Goal: Task Accomplishment & Management: Use online tool/utility

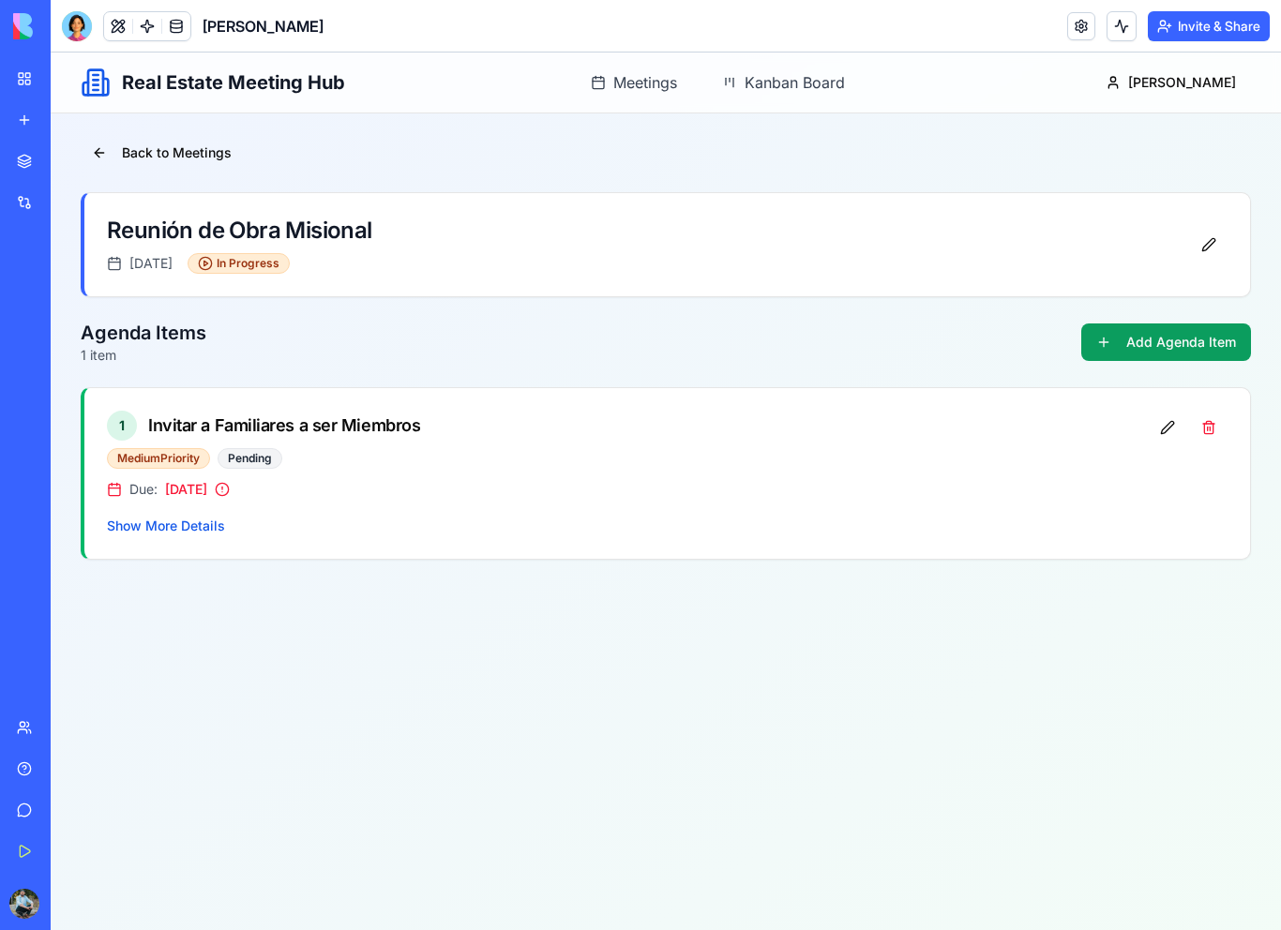
click at [34, 69] on link "My Workspace" at bounding box center [43, 79] width 75 height 38
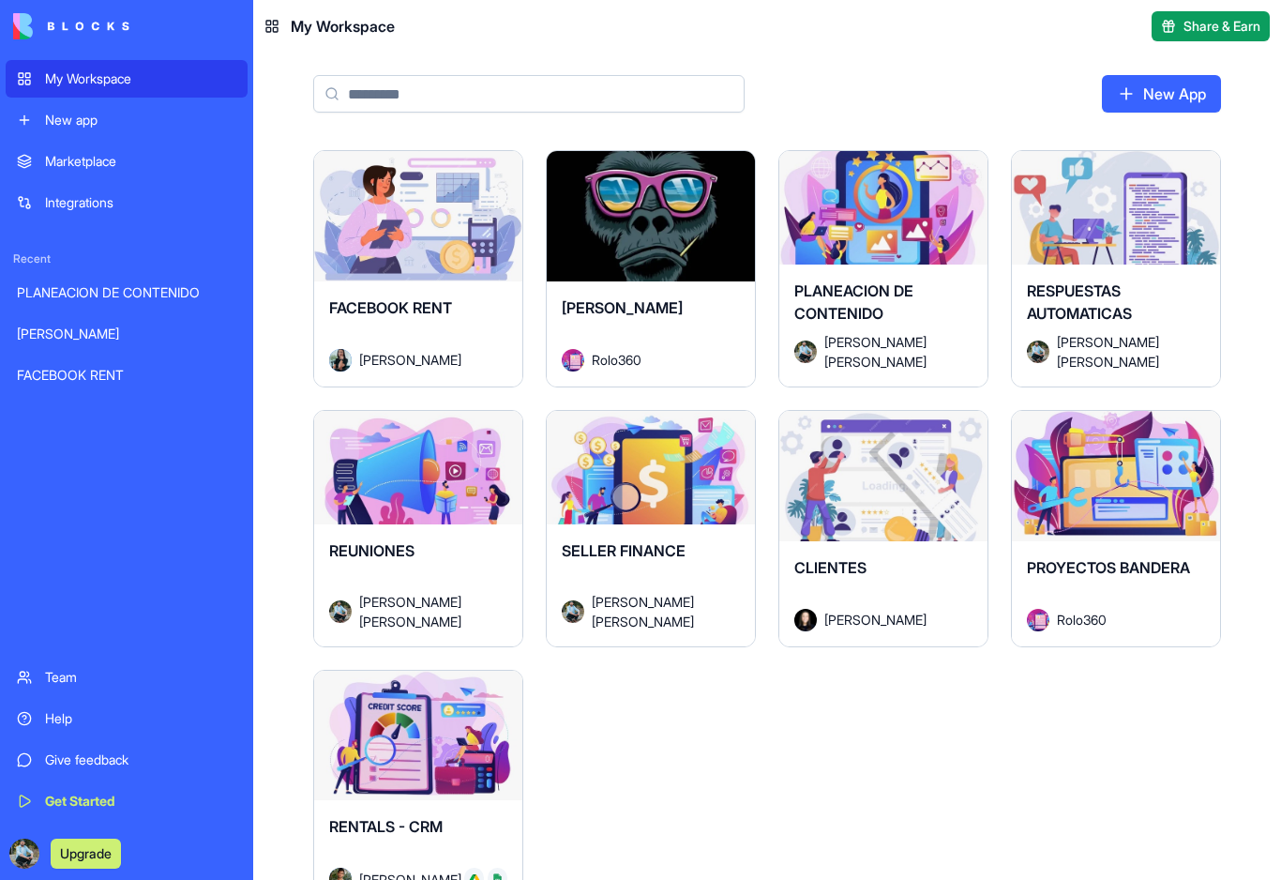
click at [16, 23] on img at bounding box center [71, 26] width 116 height 26
click at [906, 473] on button "Launch" at bounding box center [883, 476] width 141 height 38
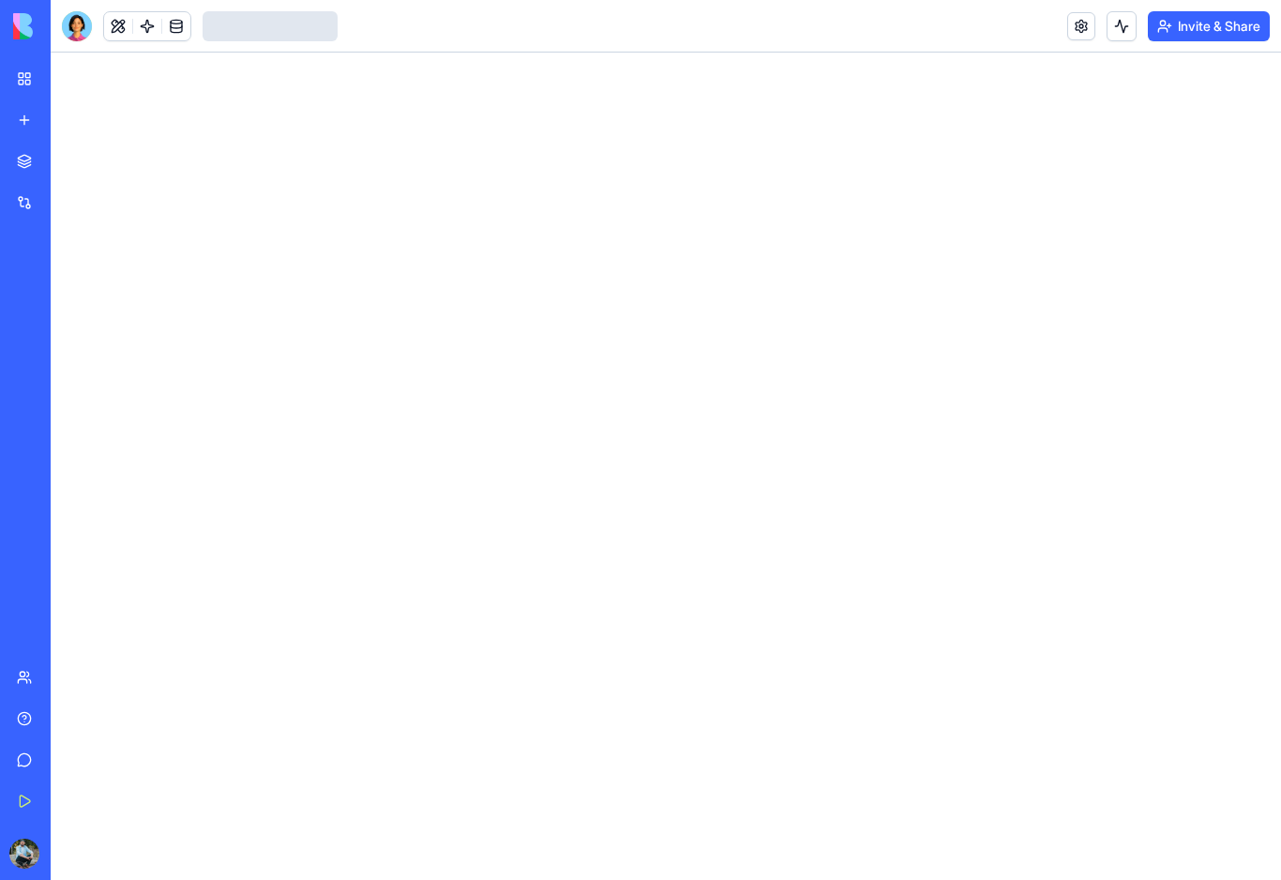
click at [25, 78] on link "My Workspace" at bounding box center [43, 79] width 75 height 38
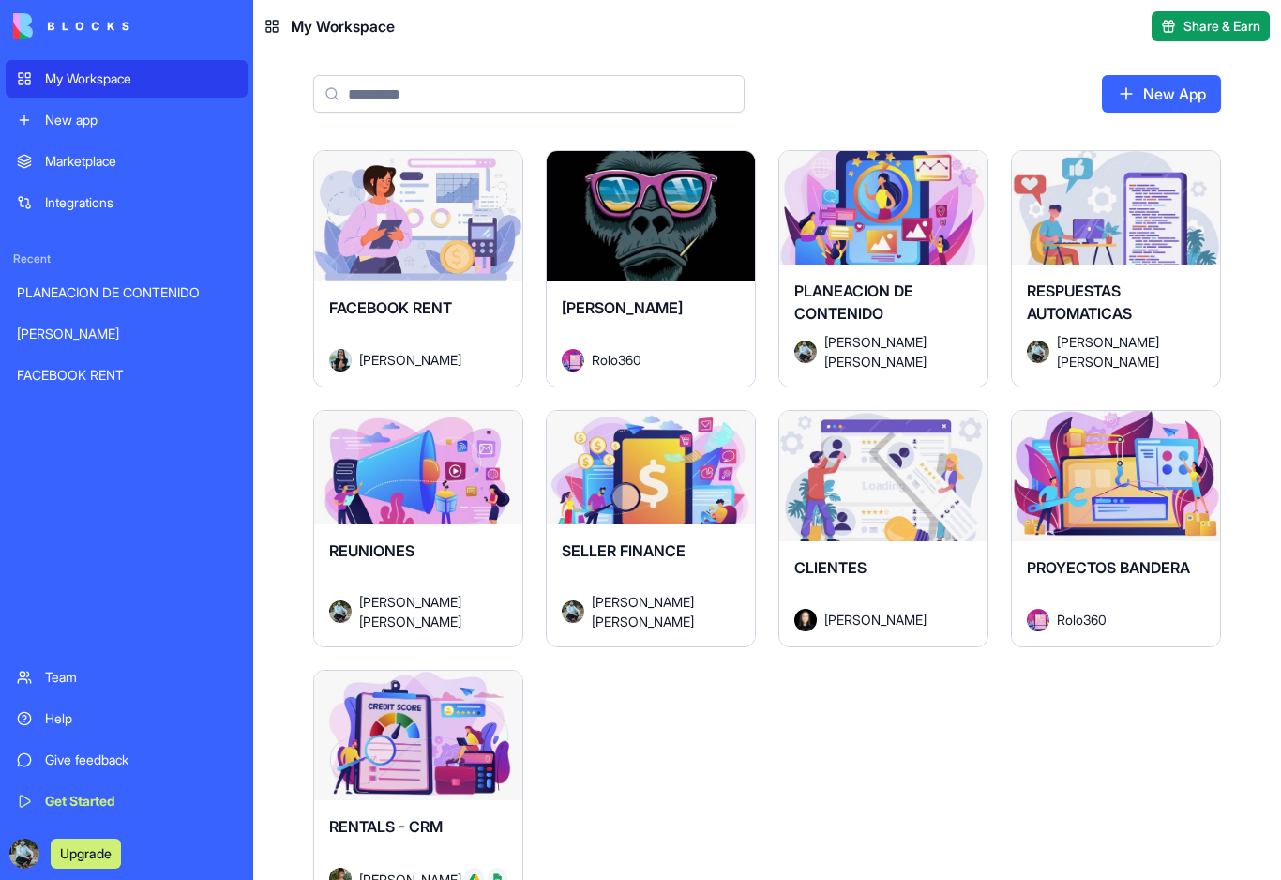
click at [892, 515] on div "Launch" at bounding box center [883, 476] width 208 height 130
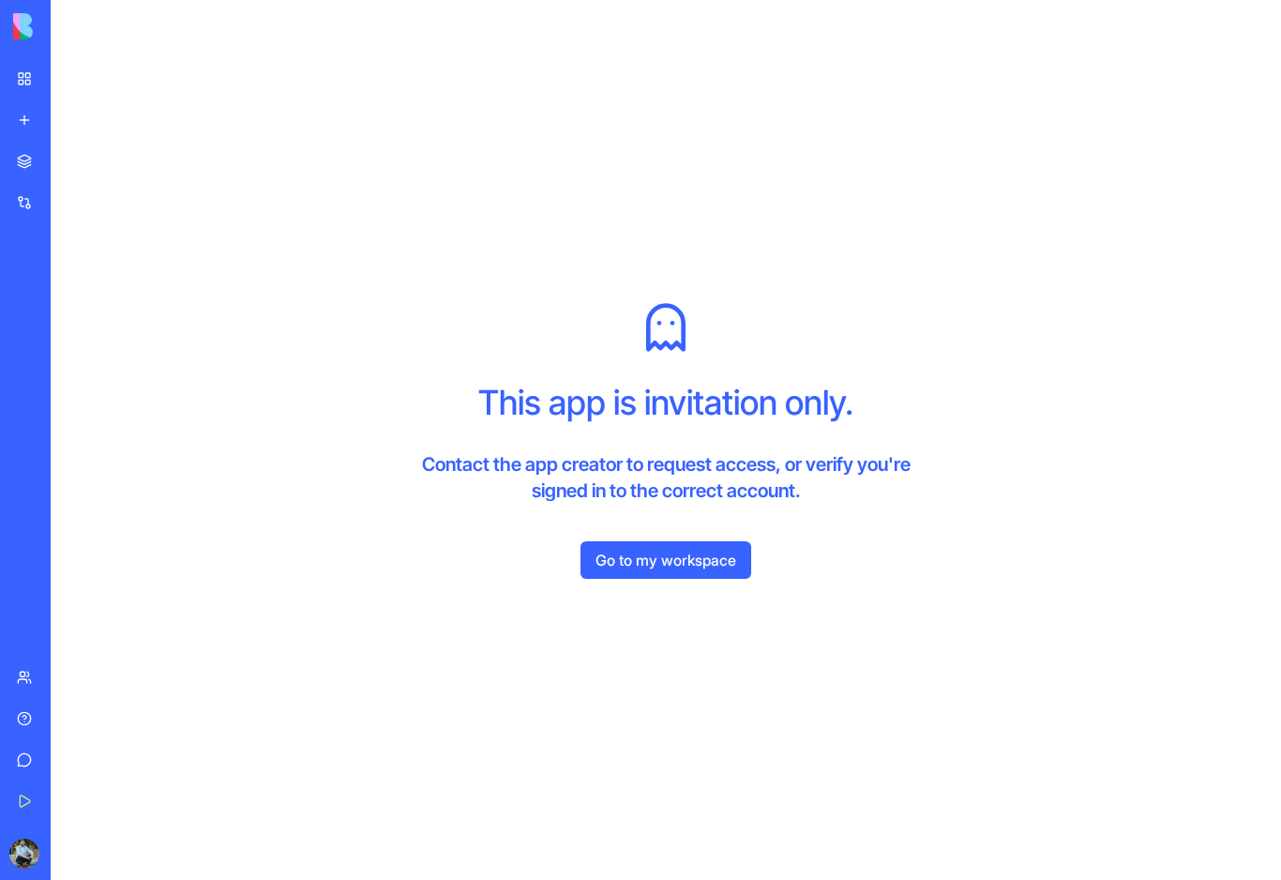
click at [23, 71] on link "My Workspace" at bounding box center [43, 79] width 75 height 38
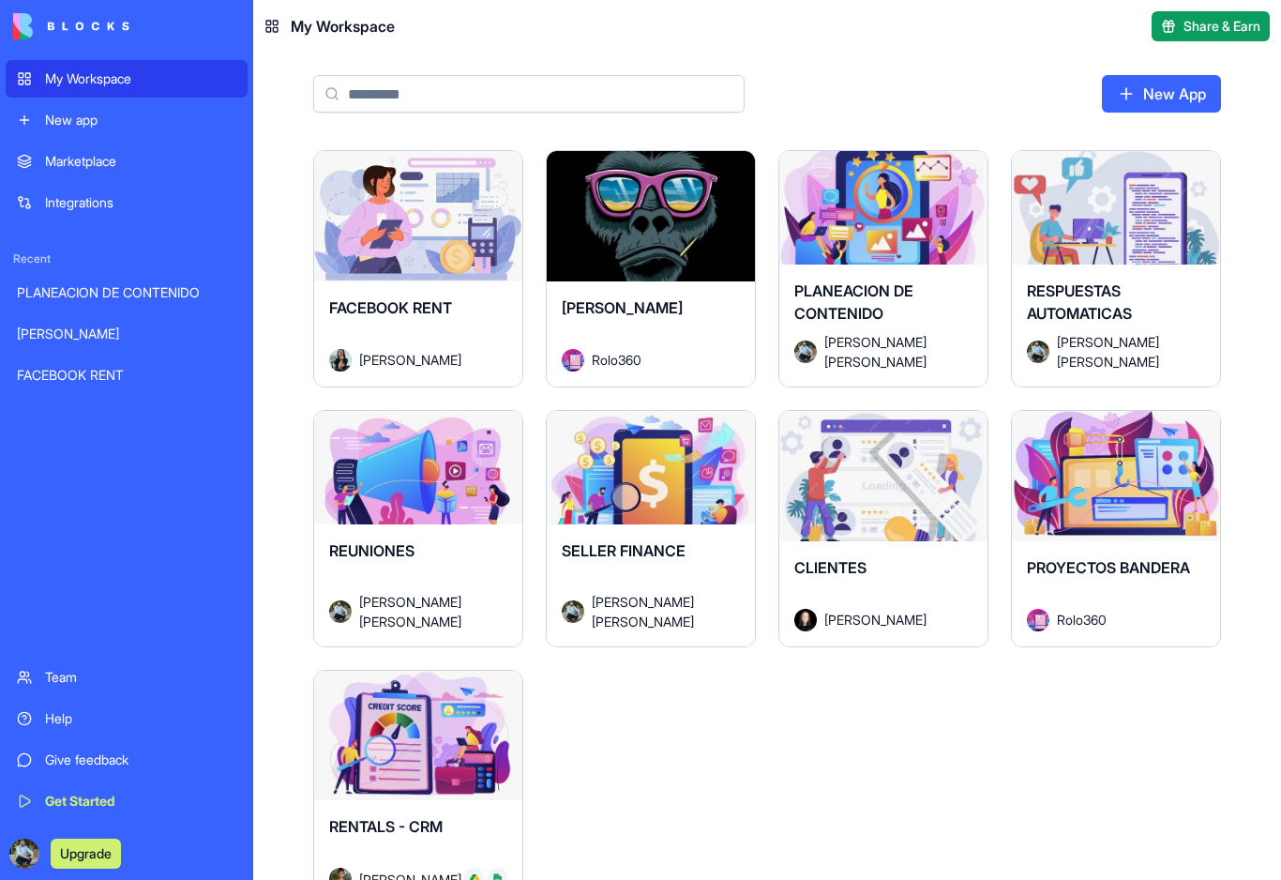
click at [438, 508] on div "Launch" at bounding box center [418, 476] width 208 height 130
